Goal: Task Accomplishment & Management: Complete application form

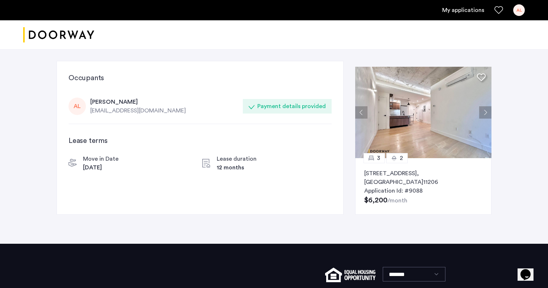
click at [447, 13] on link "My applications" at bounding box center [463, 10] width 42 height 9
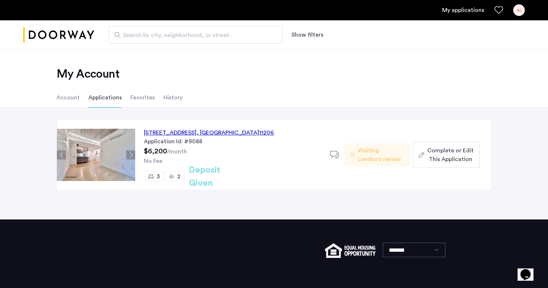
click at [463, 156] on span "Complete or Edit This Application" at bounding box center [450, 154] width 46 height 17
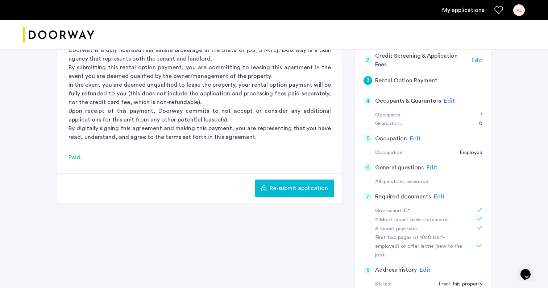
scroll to position [123, 0]
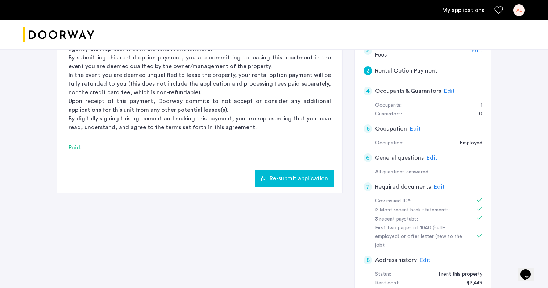
click at [308, 183] on button "Re-submit application" at bounding box center [294, 178] width 79 height 17
